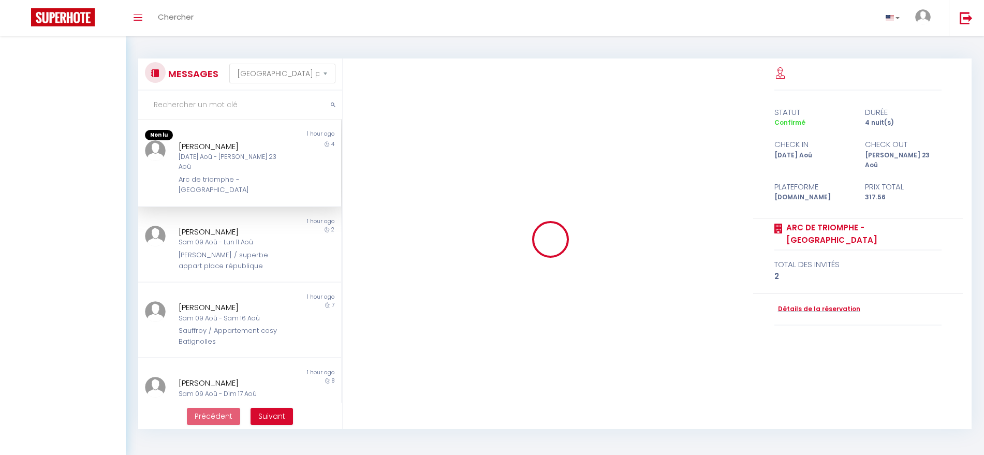
select select "message"
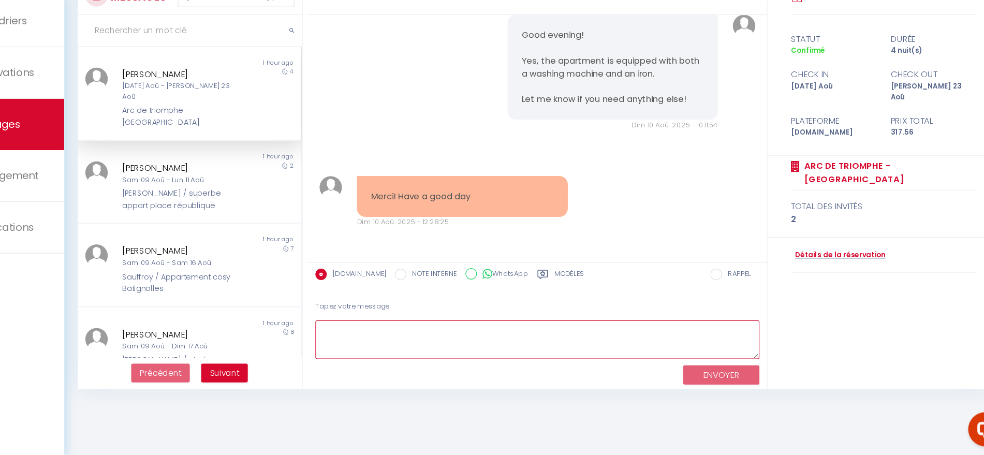
click at [425, 345] on textarea at bounding box center [557, 350] width 404 height 36
type textarea "H"
type textarea "Plaisure"
drag, startPoint x: 425, startPoint y: 347, endPoint x: 333, endPoint y: 336, distance: 92.2
click at [333, 336] on div "MESSAGES Trier par date de réservation Trier par date de message Non lu 1 hour …" at bounding box center [554, 208] width 847 height 373
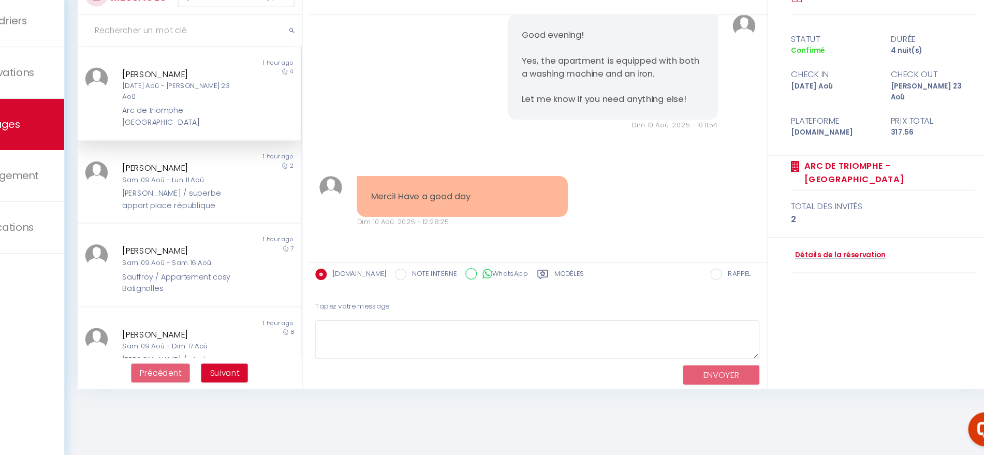
drag, startPoint x: 530, startPoint y: 221, endPoint x: 388, endPoint y: 208, distance: 142.9
click at [388, 208] on div "Merci! Have a good day Dim 10 Aoû. 2025 - 12:28:25" at bounding box center [488, 224] width 205 height 47
copy pre "Merci! Have a good day"
click at [444, 345] on textarea at bounding box center [557, 350] width 404 height 36
paste textarea "You're very welcome! Have a great day too! 😊"
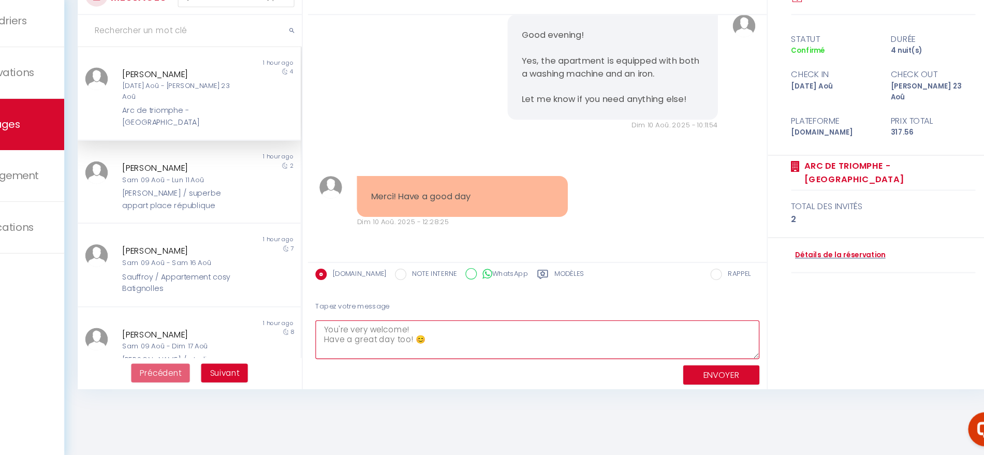
click at [443, 341] on textarea "You're very welcome! Have a great day too! 😊" at bounding box center [557, 350] width 404 height 36
type textarea "You're very welcome! Have a great day too! 😊"
click at [722, 381] on button "ENVOYER" at bounding box center [723, 382] width 69 height 18
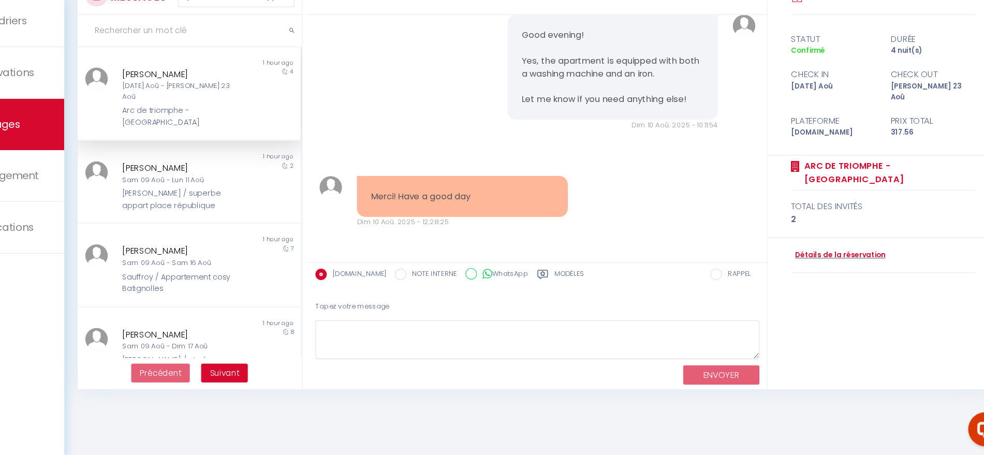
scroll to position [1544, 0]
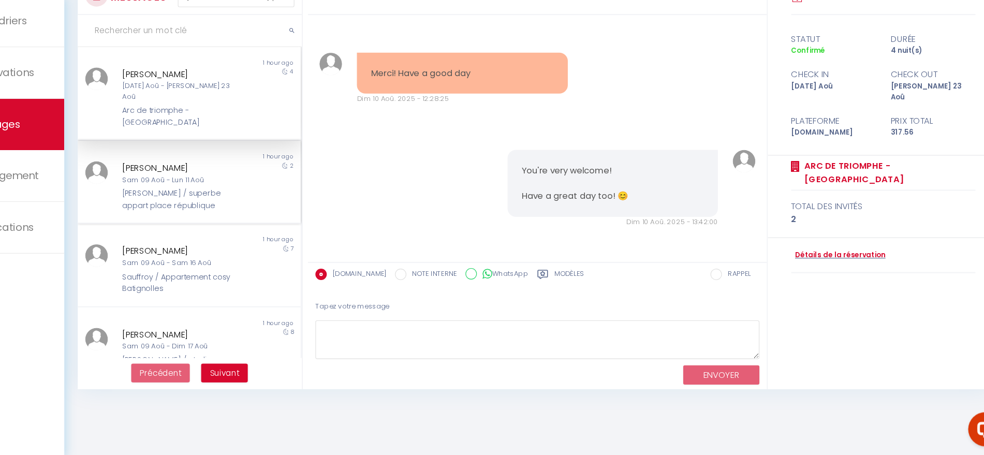
click at [260, 212] on div "[PERSON_NAME] / superbe appart place république" at bounding box center [231, 222] width 105 height 21
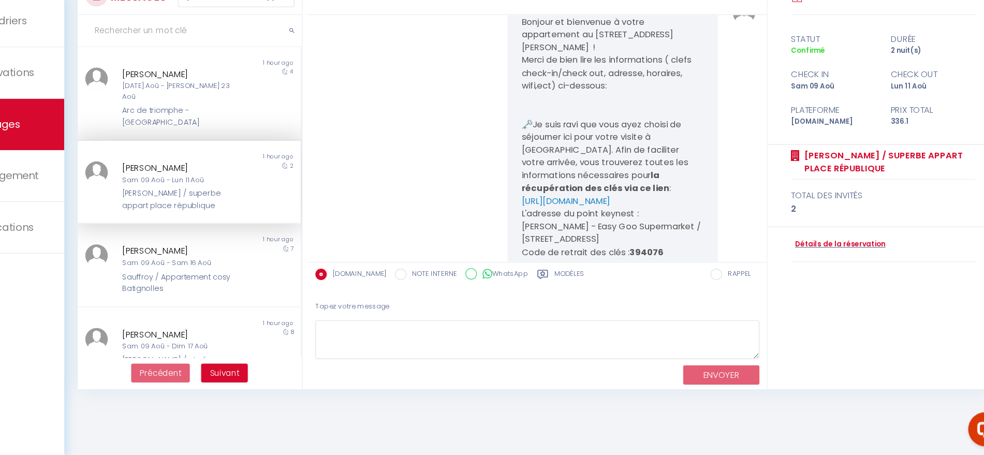
scroll to position [4508, 0]
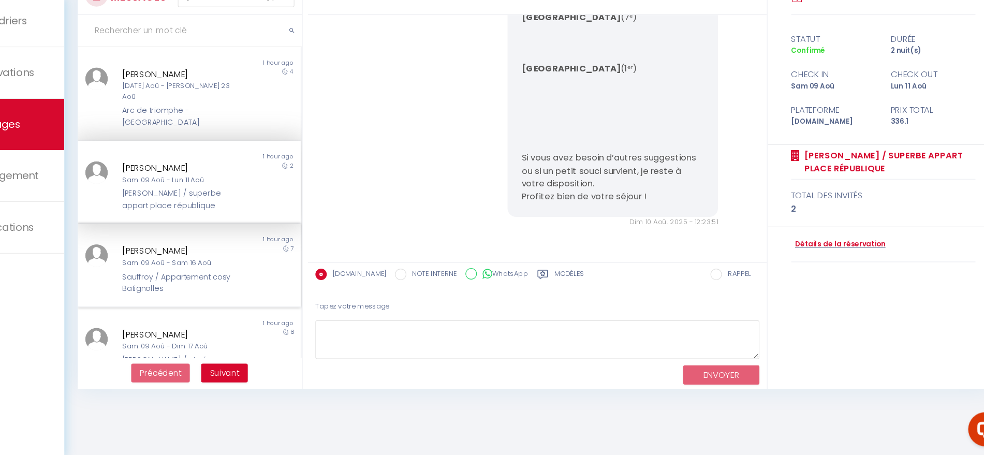
click at [218, 288] on div "Sauffroy / Appartement cosy Batignolles" at bounding box center [231, 298] width 105 height 21
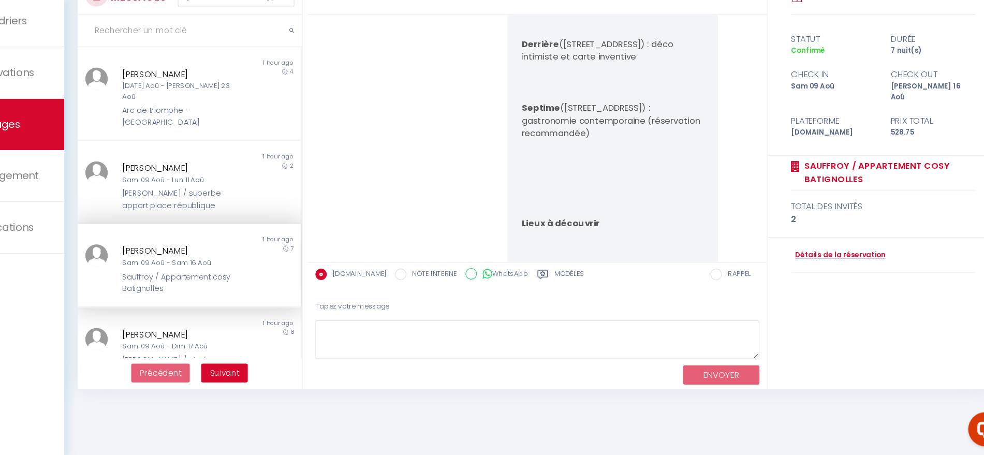
scroll to position [5312, 0]
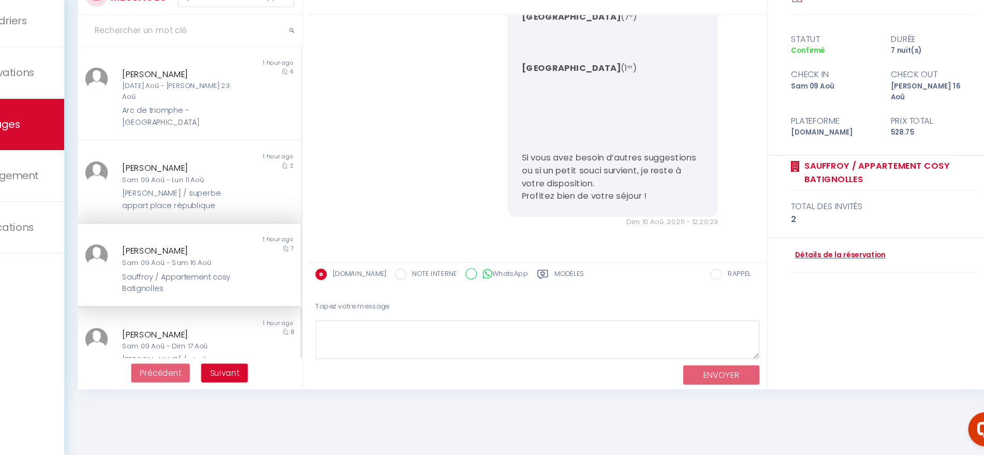
click at [204, 351] on div "Sam 09 Aoû - Dim 17 Aoû" at bounding box center [231, 356] width 105 height 10
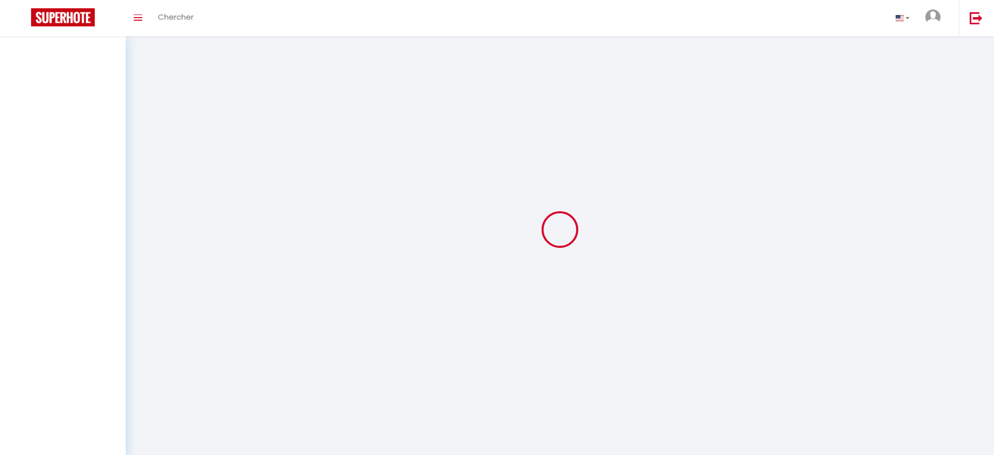
select select "message"
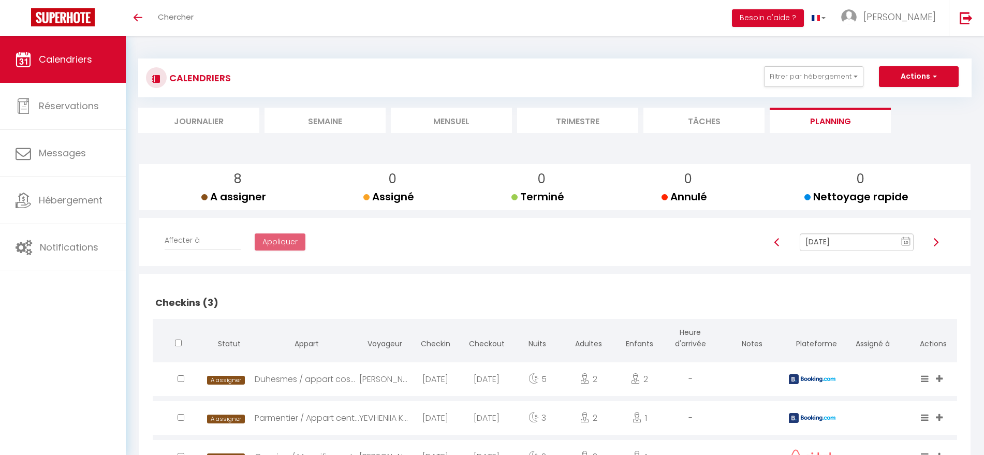
select select "0"
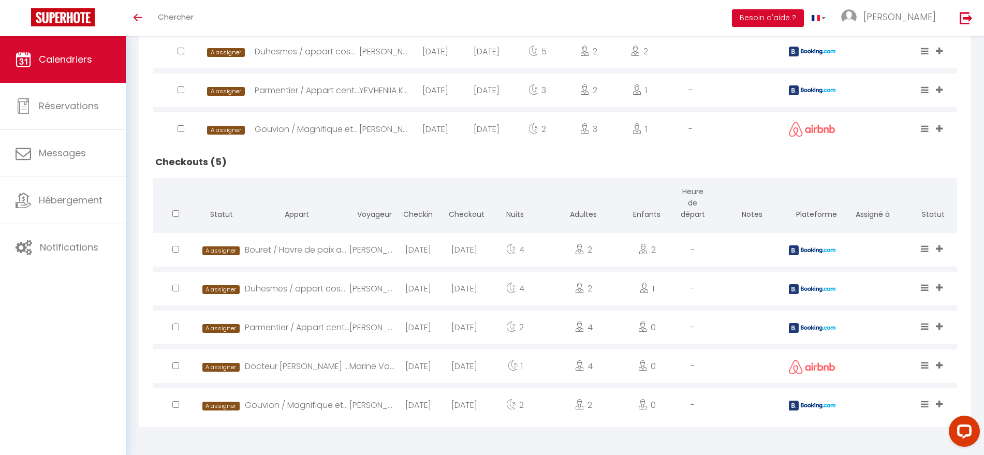
scroll to position [328, 0]
click at [312, 250] on div "Bouret / Havre de paix au cœur de [GEOGRAPHIC_DATA]" at bounding box center [297, 250] width 105 height 34
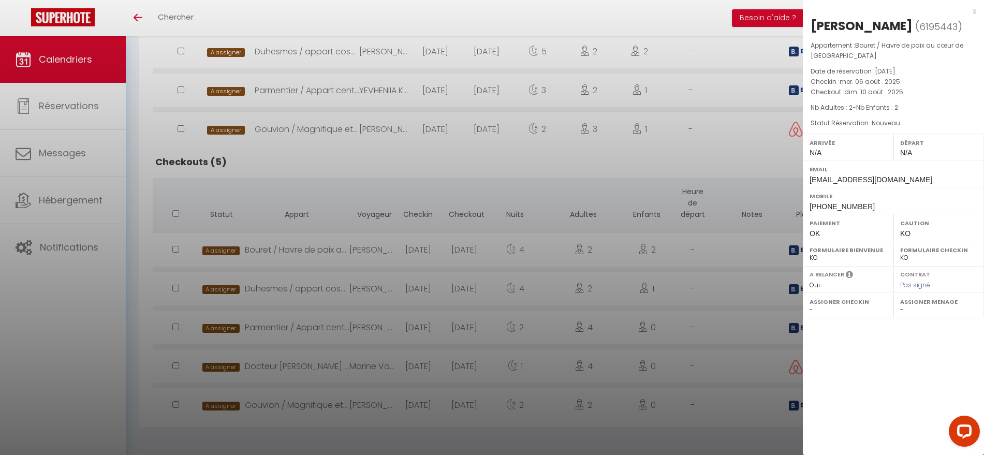
click at [330, 290] on div at bounding box center [492, 227] width 984 height 455
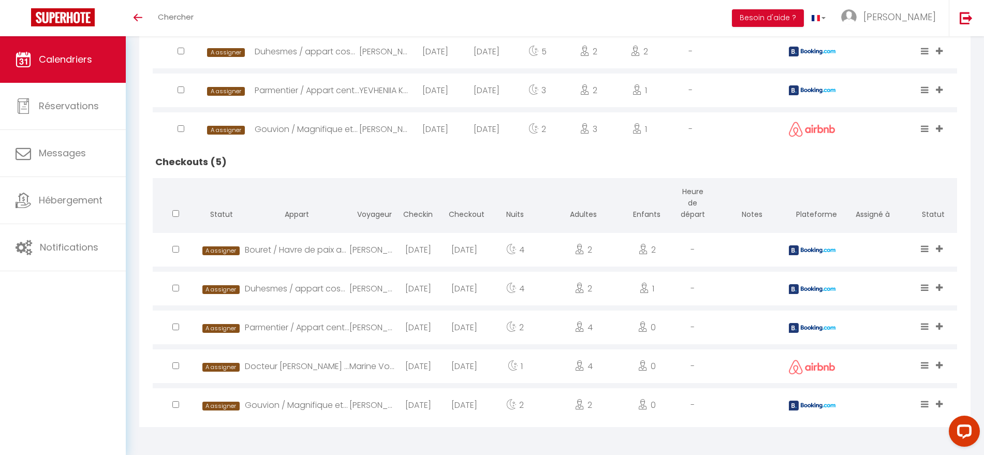
click at [330, 290] on div "Duhesmes / appart cosy Montmartre" at bounding box center [297, 289] width 105 height 34
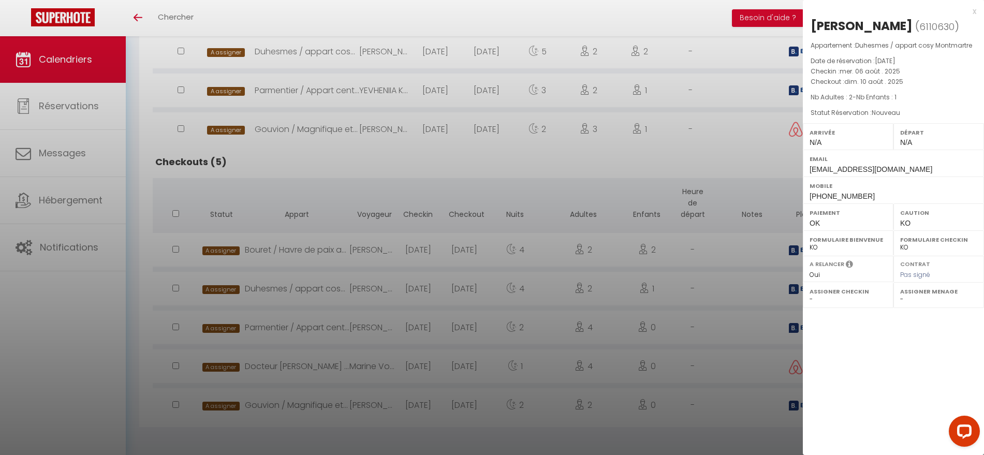
click at [323, 327] on div at bounding box center [492, 227] width 984 height 455
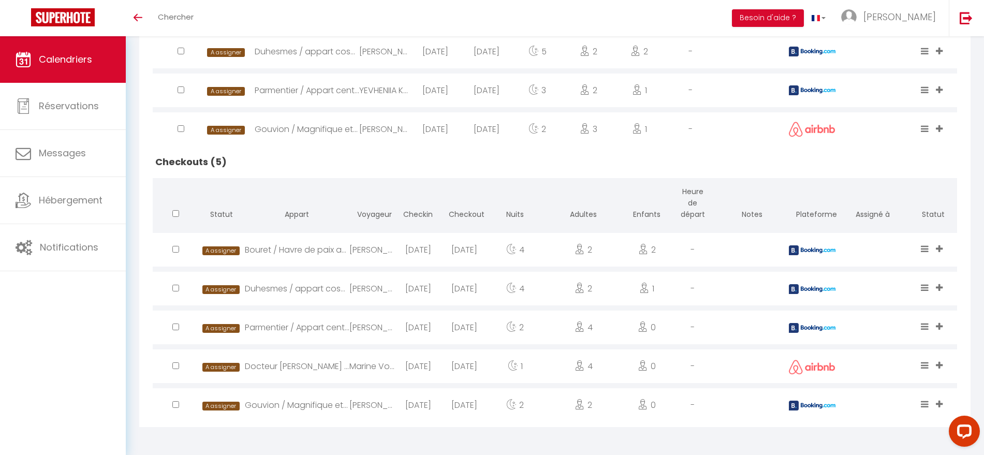
click at [323, 327] on div "Parmentier / Appart central vue tour-Eiffel" at bounding box center [297, 328] width 105 height 34
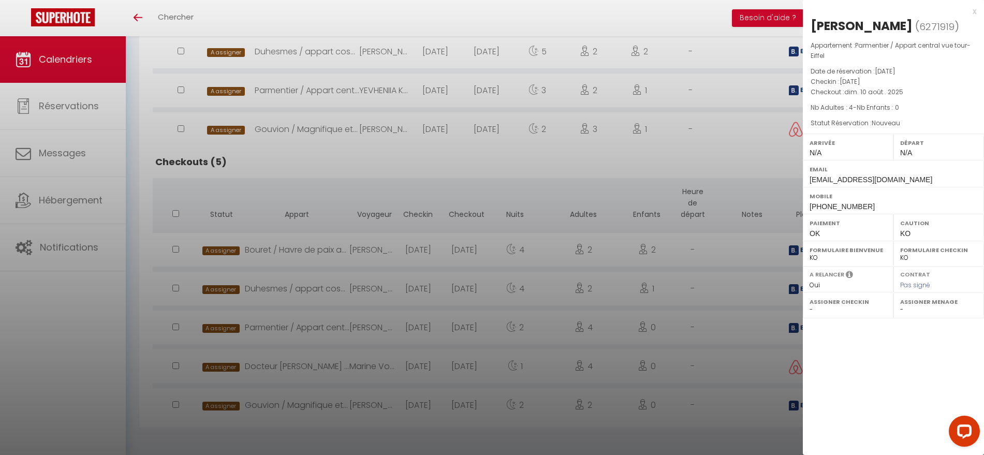
click at [320, 369] on div at bounding box center [492, 227] width 984 height 455
